Goal: Information Seeking & Learning: Learn about a topic

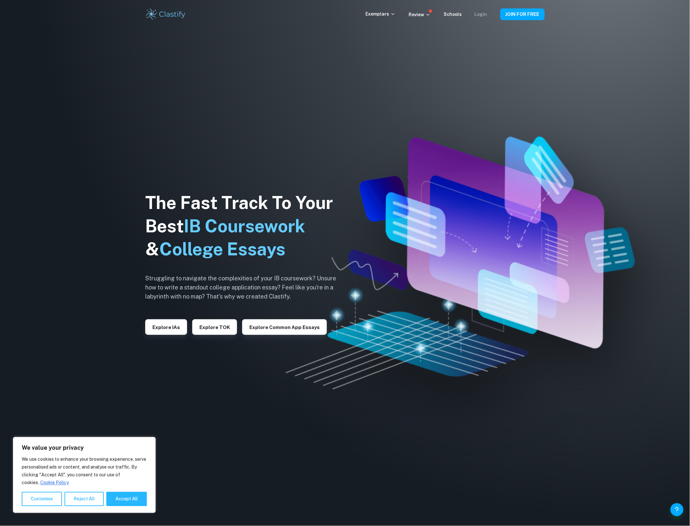
click at [478, 15] on link "Login" at bounding box center [481, 14] width 13 height 5
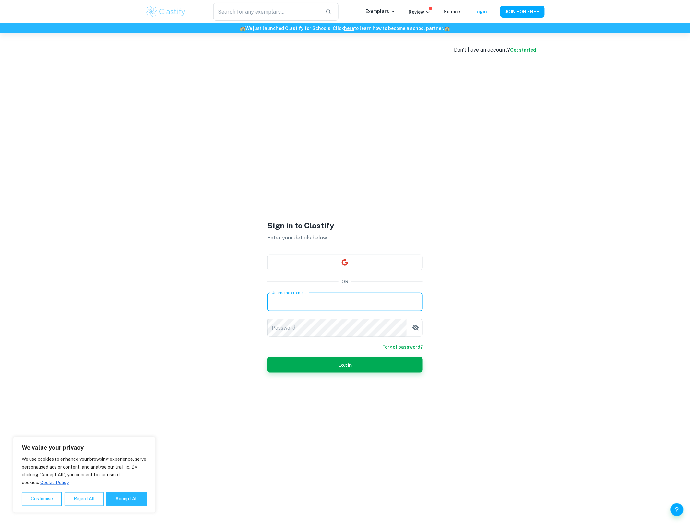
click at [331, 307] on input "Username or email" at bounding box center [345, 302] width 156 height 18
type input "raed.sh975@gmail.com"
drag, startPoint x: 335, startPoint y: 299, endPoint x: 271, endPoint y: 312, distance: 65.5
click at [271, 312] on div "Username or email raed.sh975@gmail.com Username or email Password Password" at bounding box center [345, 315] width 156 height 44
type input "raedshaheed2007@gmail.com"
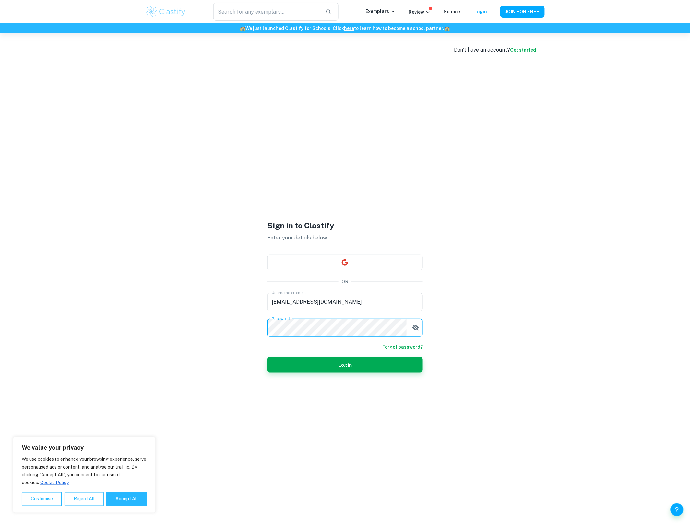
click at [267, 357] on button "Login" at bounding box center [345, 365] width 156 height 16
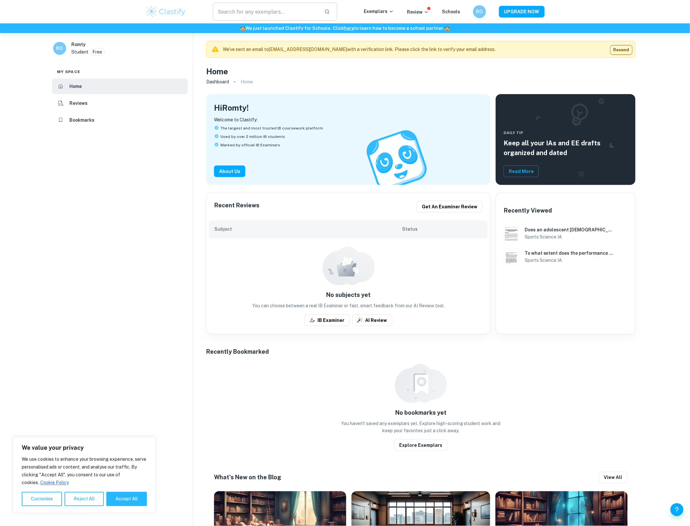
click at [273, 14] on input "text" at bounding box center [266, 12] width 106 height 18
click at [389, 14] on p "Exemplars" at bounding box center [379, 11] width 30 height 7
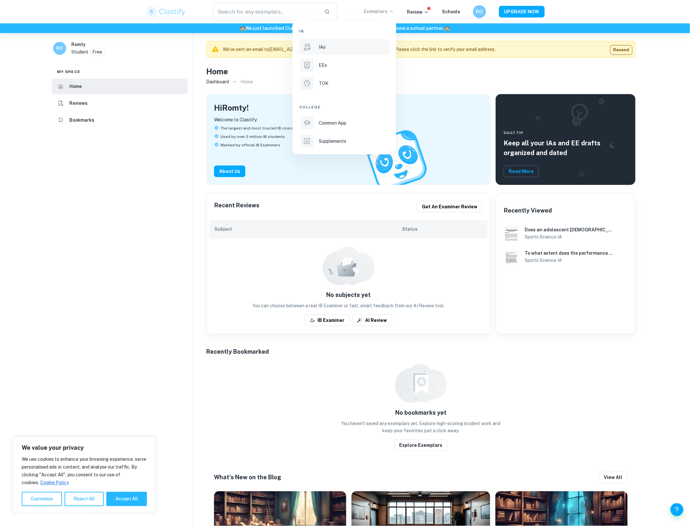
click at [335, 49] on div "IAs" at bounding box center [353, 46] width 69 height 7
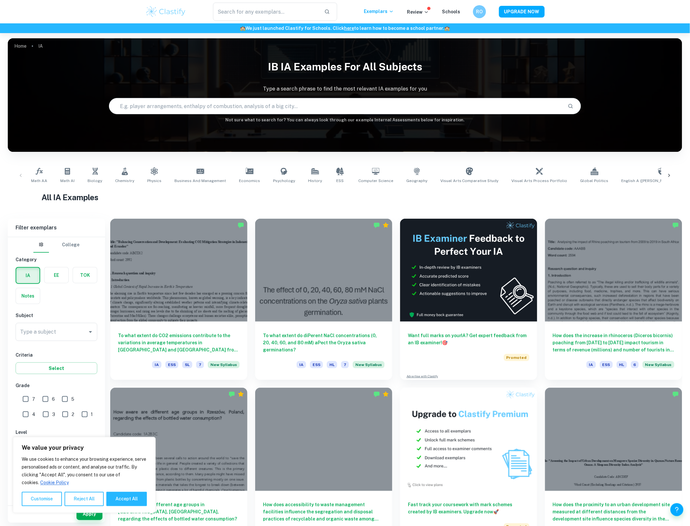
click at [678, 174] on div "Math AA Math AI Biology Chemistry Physics Business and Management Economics Psy…" at bounding box center [345, 176] width 674 height 32
click at [673, 174] on div at bounding box center [669, 175] width 16 height 21
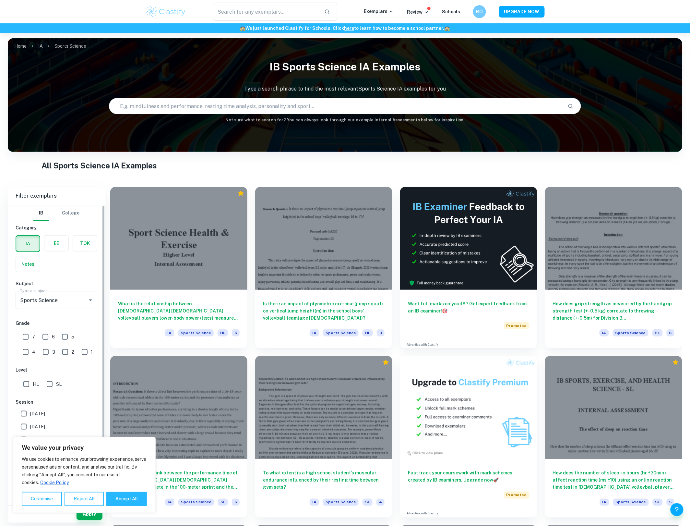
click at [29, 334] on input "7" at bounding box center [25, 336] width 13 height 13
checkbox input "true"
click at [26, 386] on input "HL" at bounding box center [26, 383] width 13 height 13
checkbox input "true"
click at [133, 502] on button "Accept All" at bounding box center [126, 498] width 41 height 14
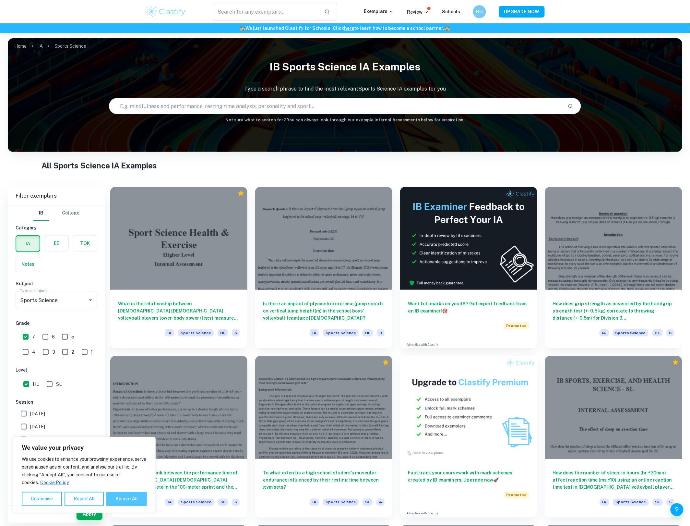
checkbox input "true"
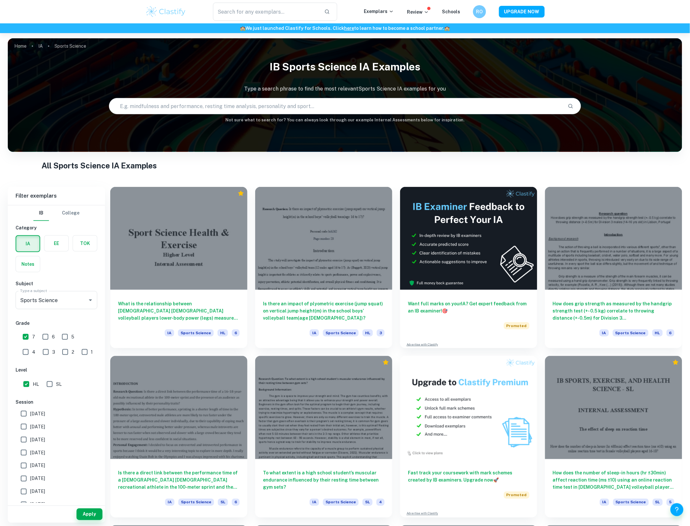
click at [91, 521] on div "Apply" at bounding box center [56, 513] width 97 height 17
click at [91, 514] on button "Apply" at bounding box center [90, 514] width 26 height 12
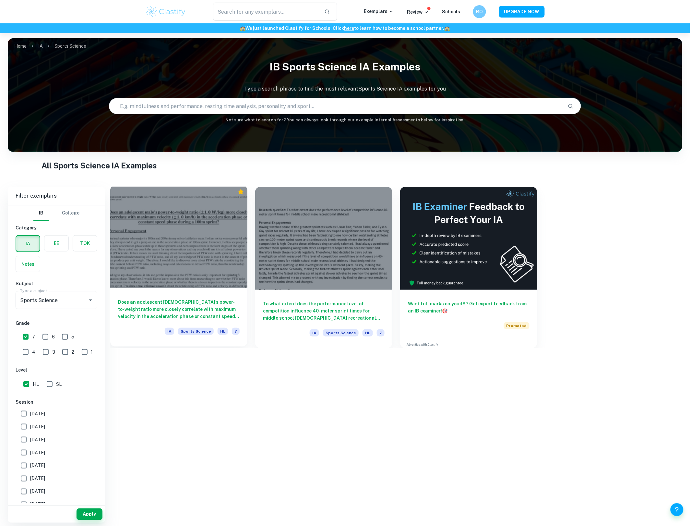
click at [181, 268] on div at bounding box center [178, 236] width 137 height 103
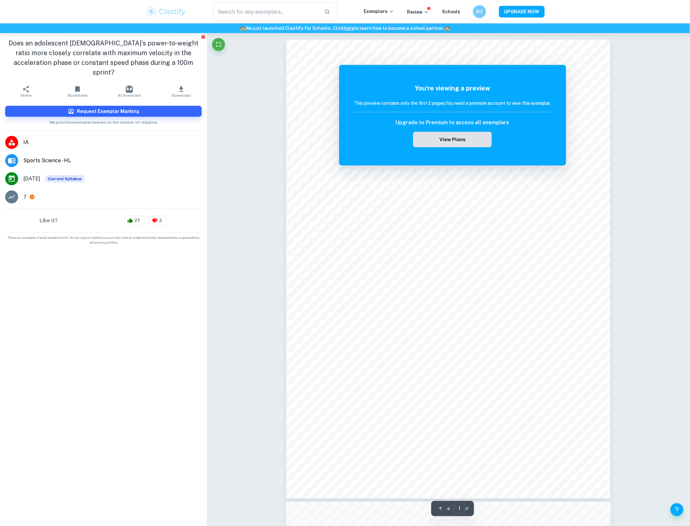
click at [466, 140] on button "View Plans" at bounding box center [452, 140] width 78 height 16
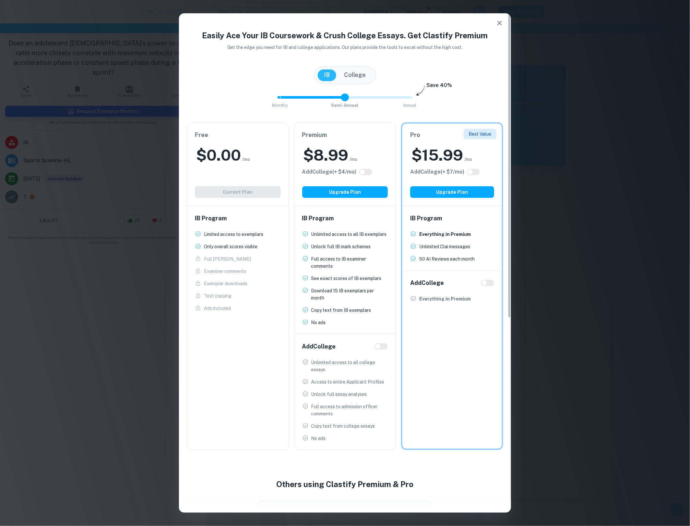
drag, startPoint x: 408, startPoint y: 95, endPoint x: 340, endPoint y: 98, distance: 68.8
click at [341, 98] on span at bounding box center [345, 97] width 8 height 8
drag, startPoint x: 346, startPoint y: 95, endPoint x: 286, endPoint y: 98, distance: 60.1
click at [284, 98] on span at bounding box center [280, 97] width 8 height 8
drag, startPoint x: 275, startPoint y: 98, endPoint x: 328, endPoint y: 97, distance: 53.5
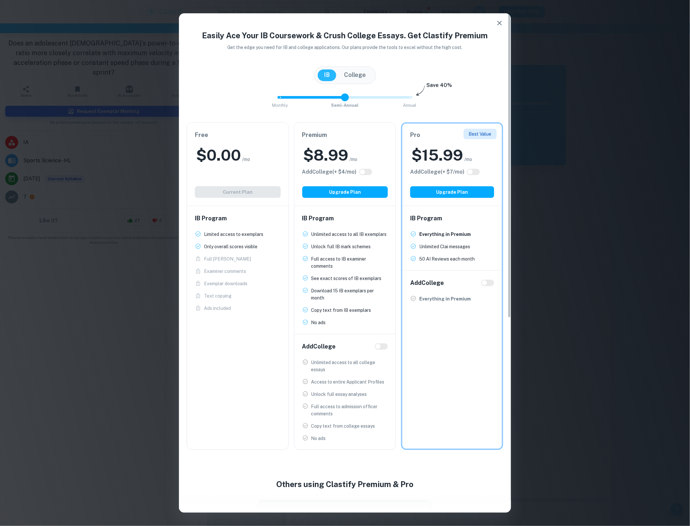
click at [328, 97] on span "Monthly Semi-Annual Annual" at bounding box center [345, 97] width 130 height 11
drag, startPoint x: 348, startPoint y: 98, endPoint x: 291, endPoint y: 101, distance: 57.1
click at [291, 101] on span "Monthly Semi-Annual Annual" at bounding box center [345, 97] width 130 height 11
drag, startPoint x: 291, startPoint y: 101, endPoint x: 349, endPoint y: 101, distance: 58.0
click at [349, 101] on span "Monthly Semi-Annual Annual" at bounding box center [345, 97] width 130 height 11
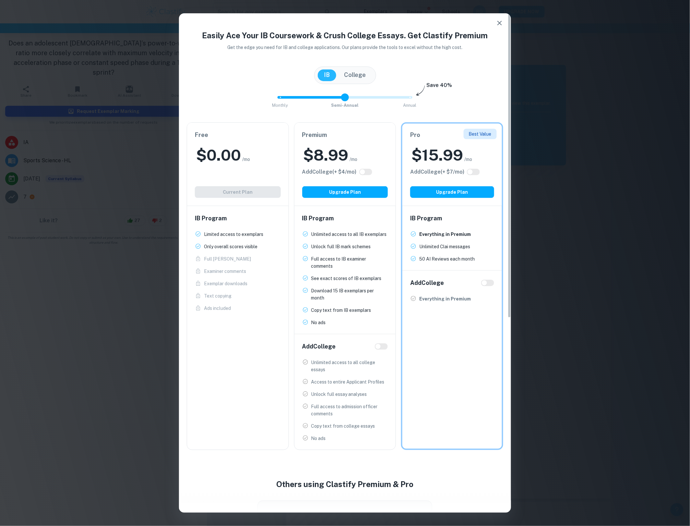
type input "0"
drag, startPoint x: 344, startPoint y: 96, endPoint x: 271, endPoint y: 99, distance: 73.0
click at [271, 99] on div "Monthly Semi-Annual Annual Save 40%" at bounding box center [345, 101] width 316 height 18
click at [354, 192] on button "Upgrade Plan" at bounding box center [345, 192] width 86 height 12
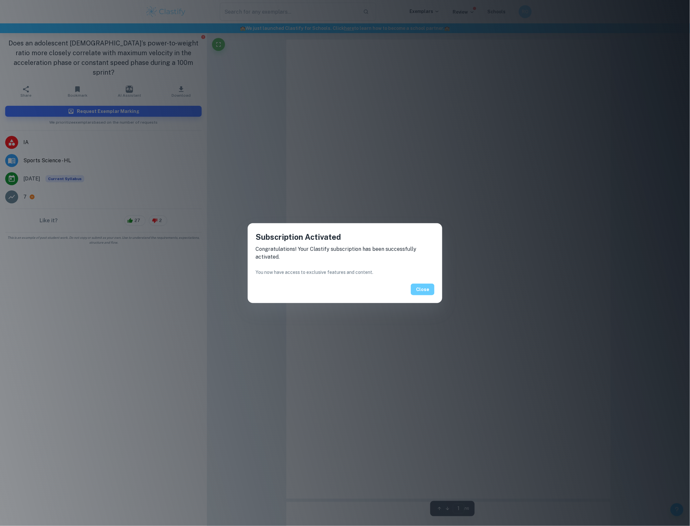
click at [425, 288] on button "Close" at bounding box center [423, 289] width 24 height 12
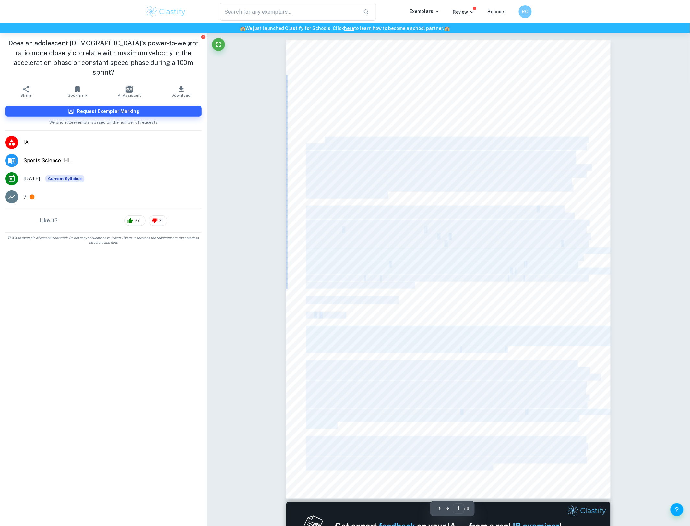
drag, startPoint x: 325, startPoint y: 139, endPoint x: 441, endPoint y: 135, distance: 116.1
click at [441, 135] on div "Does an adolescent male’s power to weight ratio ( W/kg ) more closely correlate…" at bounding box center [448, 269] width 324 height 459
click at [436, 144] on span "and they always tend to get a jump on me in the acceleration phase of 100m spri…" at bounding box center [445, 147] width 279 height 6
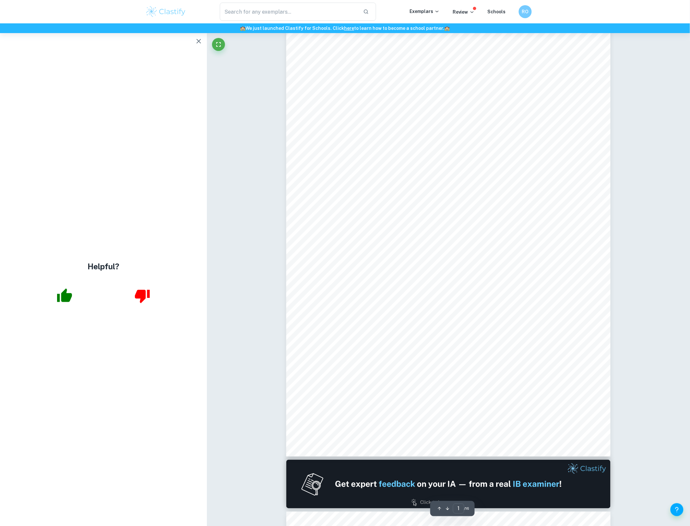
scroll to position [81, 0]
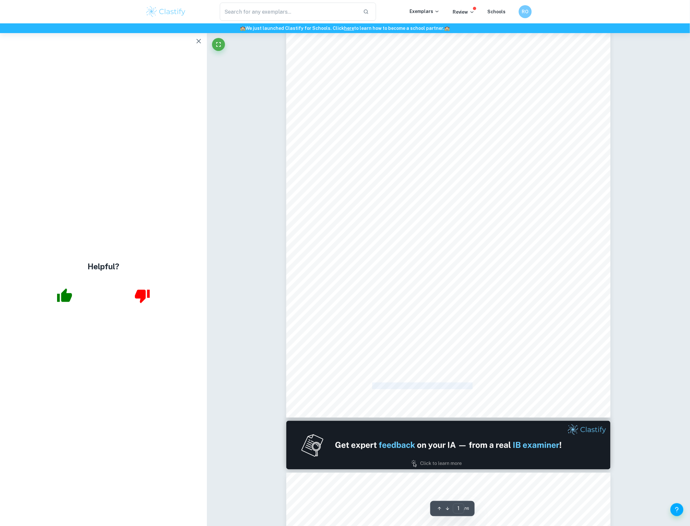
drag, startPoint x: 373, startPoint y: 384, endPoint x: 471, endPoint y: 386, distance: 97.3
click at [471, 386] on span "Adidas Runtastic Apps so km/h will be the unit to measure maximum velocity" at bounding box center [399, 386] width 187 height 6
click at [492, 384] on span "Adidas Runtastic Apps so km/h will be the unit to measure maximum velocity" at bounding box center [399, 386] width 187 height 6
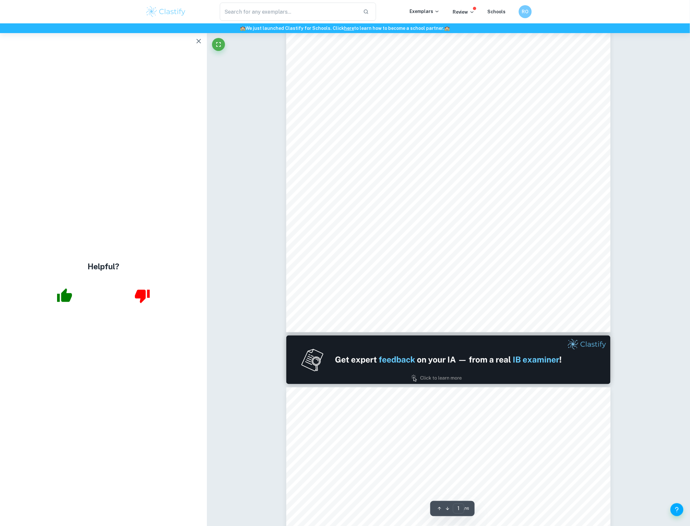
scroll to position [284, 0]
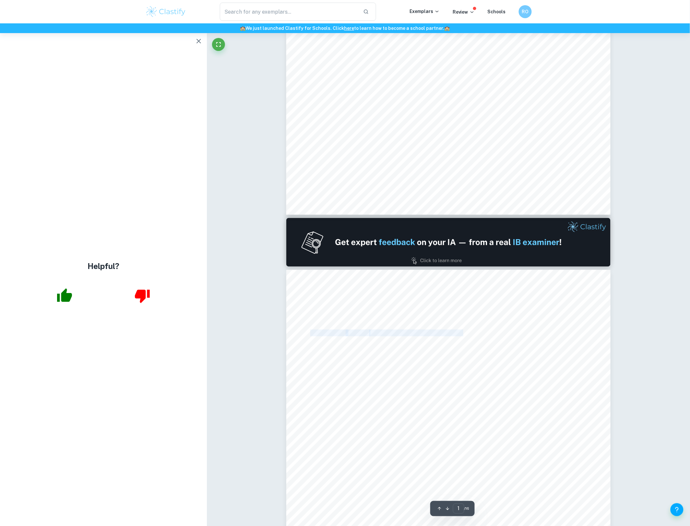
drag, startPoint x: 310, startPoint y: 334, endPoint x: 464, endPoint y: 332, distance: 153.7
click at [464, 332] on div "Does an adolescent male’s power to weight ratio ( W/kg ) more closely correlate…" at bounding box center [448, 499] width 324 height 459
click at [520, 327] on div "Does an adolescent male’s power to weight ratio ( W/kg ) more closely correlate…" at bounding box center [448, 499] width 324 height 459
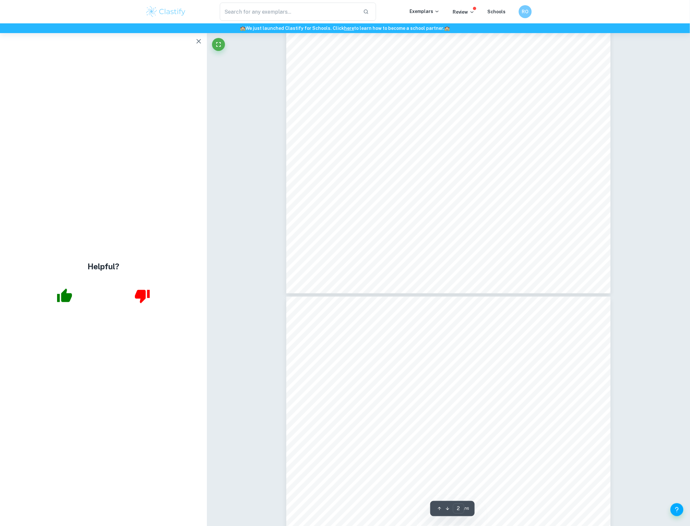
scroll to position [760, 0]
type input "3"
